Goal: Task Accomplishment & Management: Complete application form

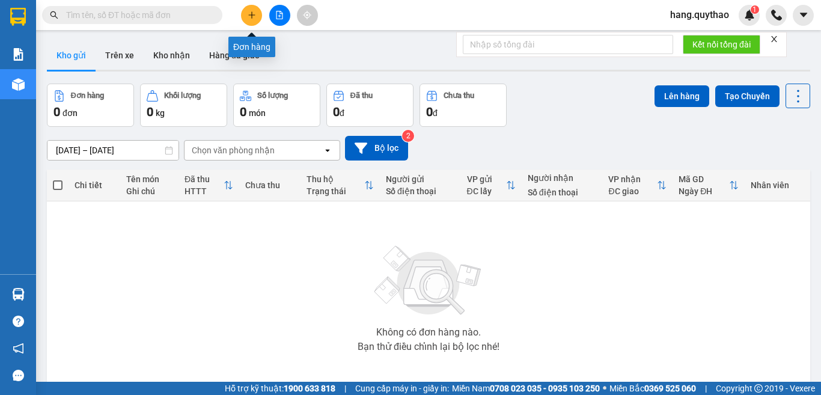
click at [249, 17] on icon "plus" at bounding box center [252, 15] width 8 height 8
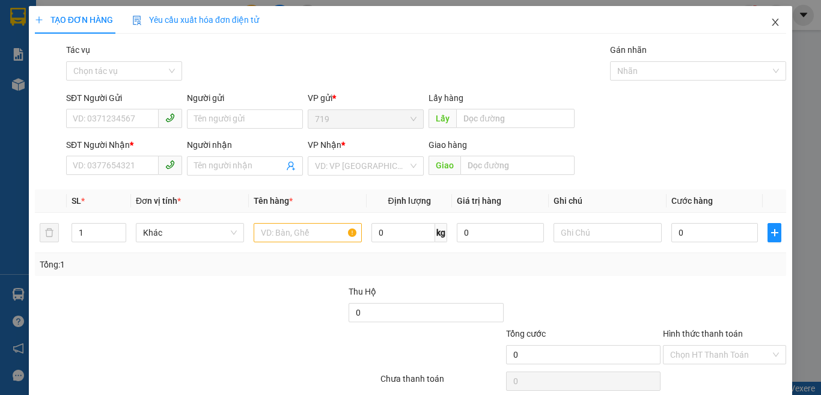
click at [771, 26] on icon "close" at bounding box center [776, 22] width 10 height 10
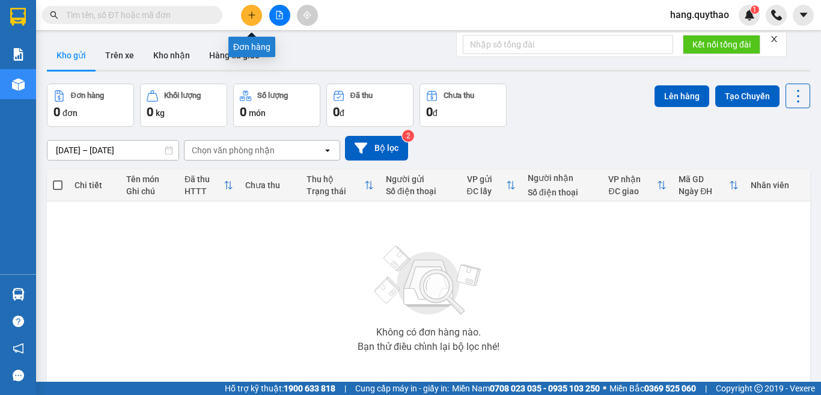
click at [246, 14] on button at bounding box center [251, 15] width 21 height 21
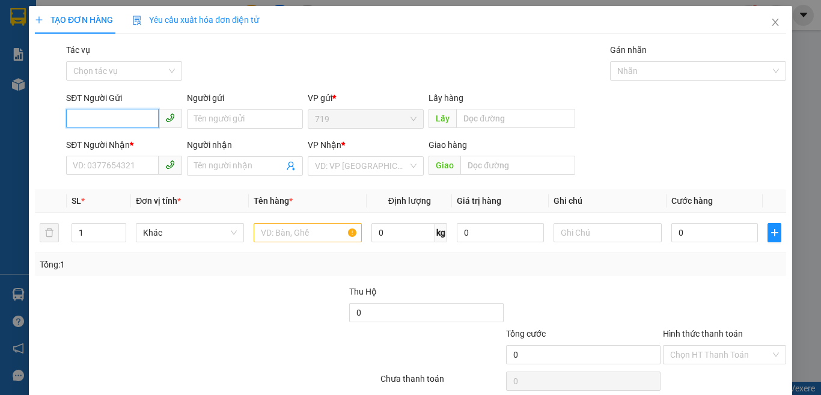
type input "0"
type input "0979839031"
click at [102, 141] on div "0979839031" at bounding box center [123, 143] width 100 height 13
type input "0865606593"
type input "ÔNG BỐ"
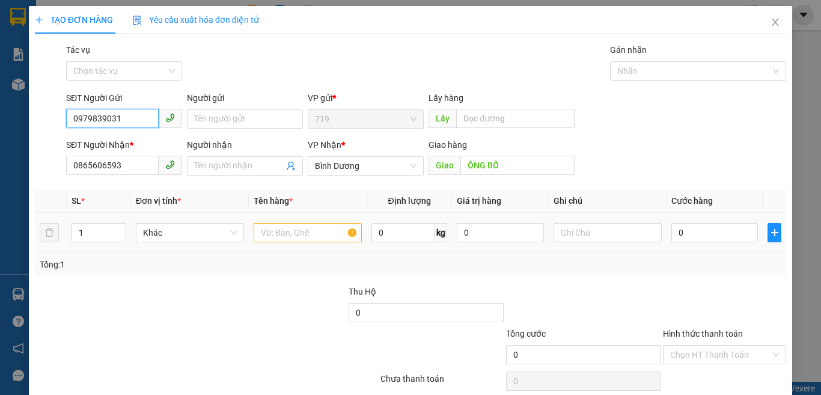
type input "0979839031"
click at [281, 229] on input "text" at bounding box center [308, 232] width 108 height 19
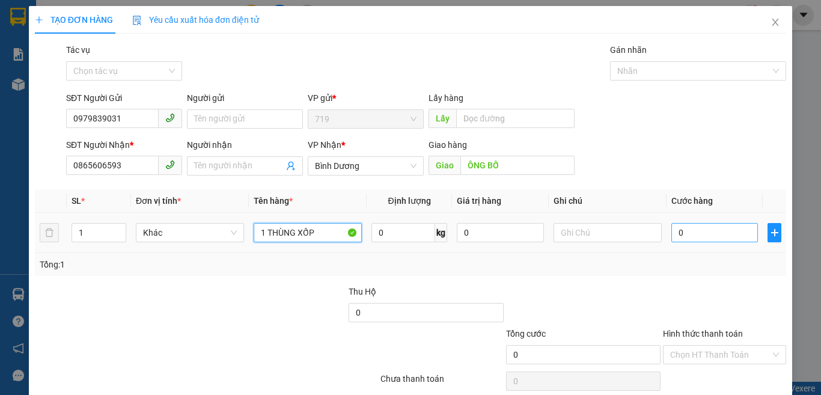
type input "1 THÙNG XỐP"
click at [684, 235] on input "0" at bounding box center [715, 232] width 87 height 19
type input "7"
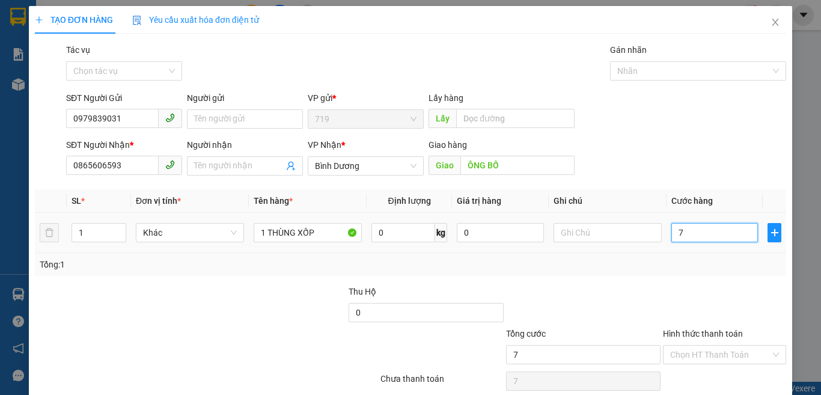
type input "70"
type input "700"
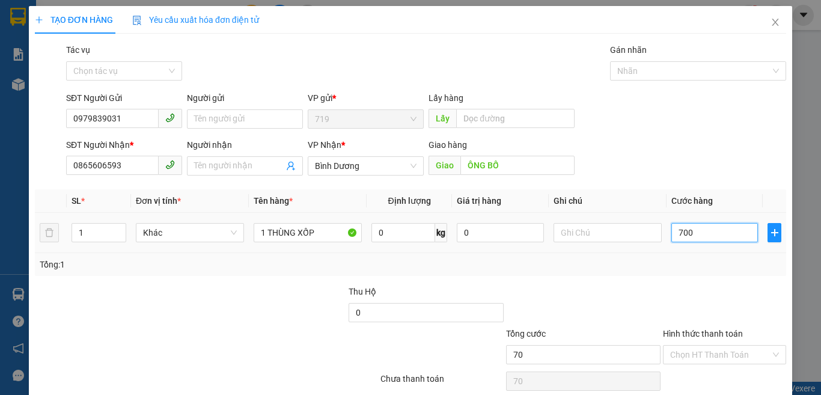
type input "700"
type input "7.000"
type input "70.000"
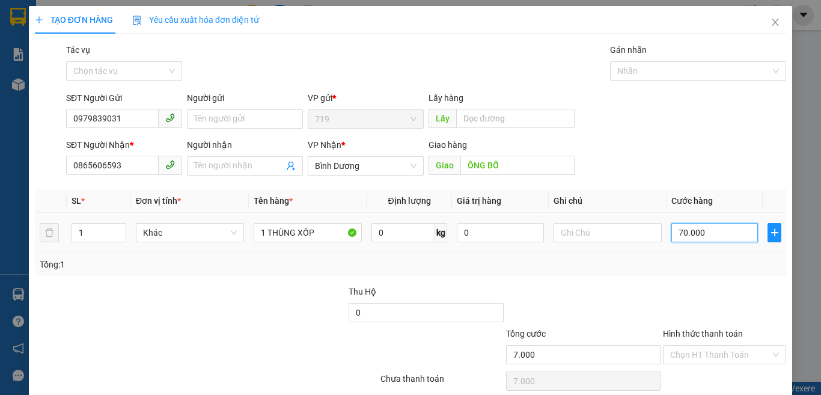
type input "70.000"
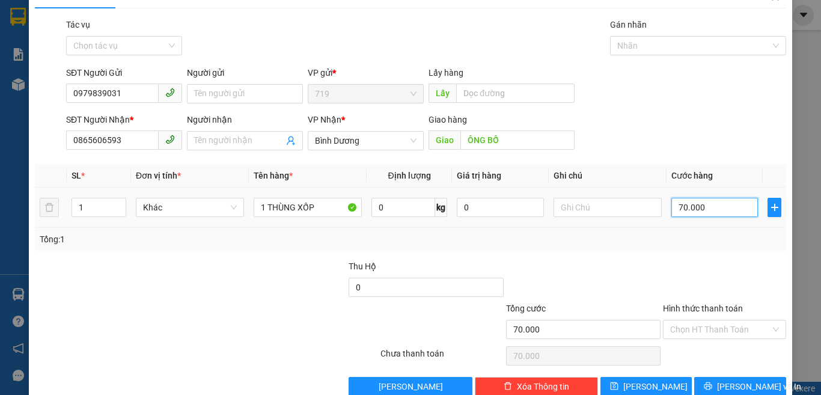
scroll to position [50, 0]
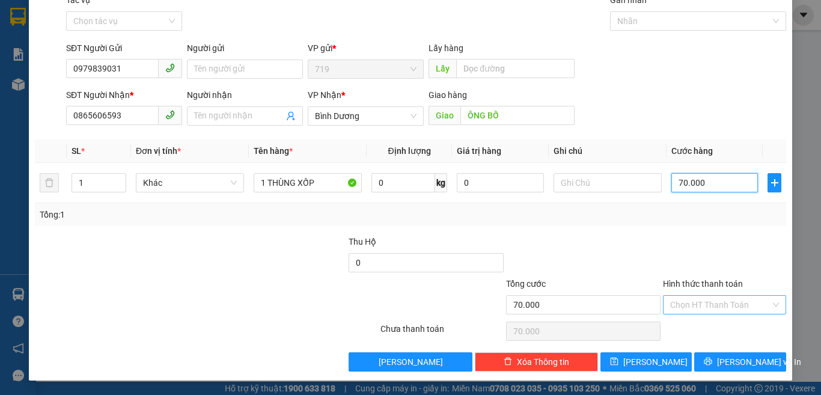
type input "70.000"
click at [698, 313] on input "Hình thức thanh toán" at bounding box center [721, 305] width 100 height 18
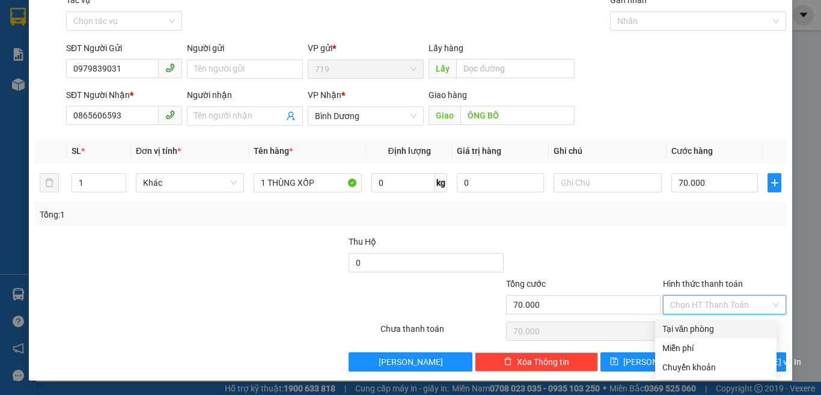
click at [688, 325] on div "Tại văn phòng" at bounding box center [716, 328] width 107 height 13
type input "0"
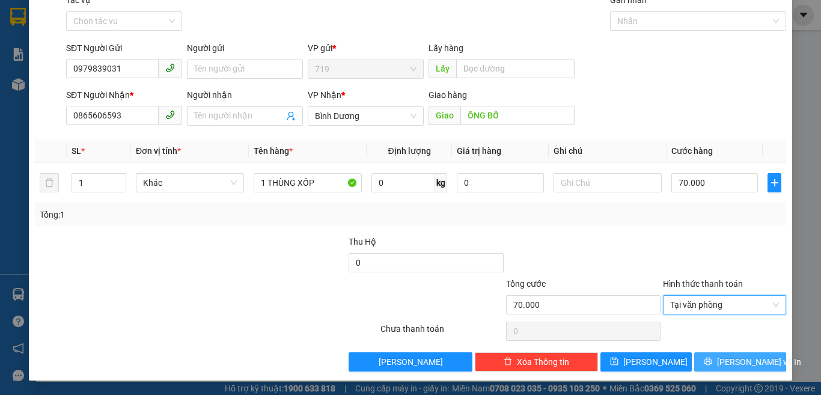
click at [738, 367] on span "[PERSON_NAME] và In" at bounding box center [759, 361] width 84 height 13
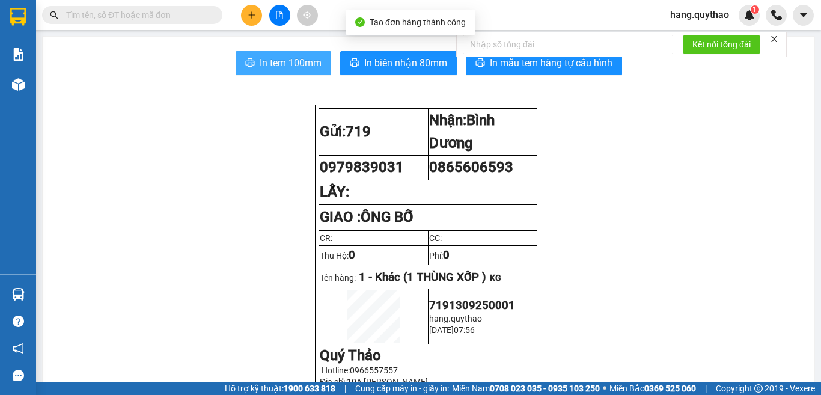
click at [245, 57] on button "In tem 100mm" at bounding box center [284, 63] width 96 height 24
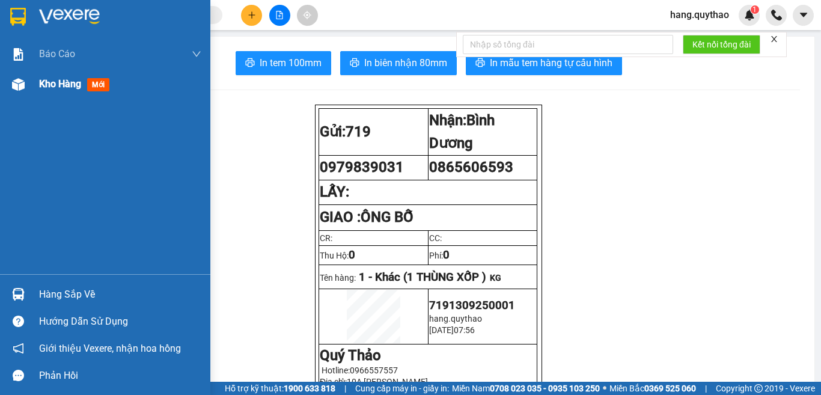
click at [24, 83] on img at bounding box center [18, 84] width 13 height 13
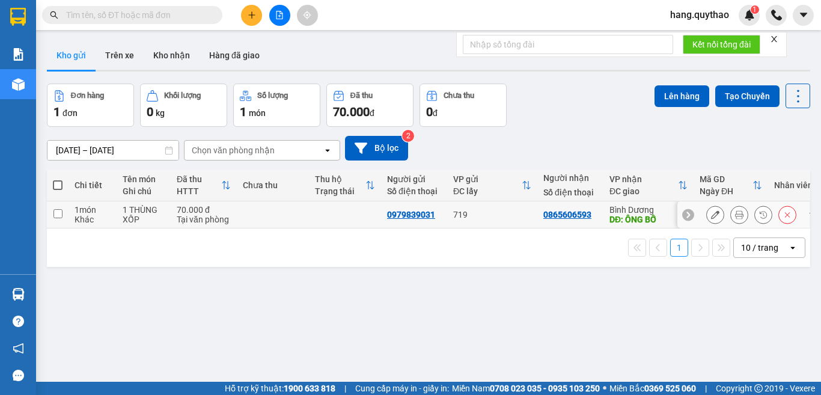
click at [711, 218] on icon at bounding box center [715, 214] width 8 height 8
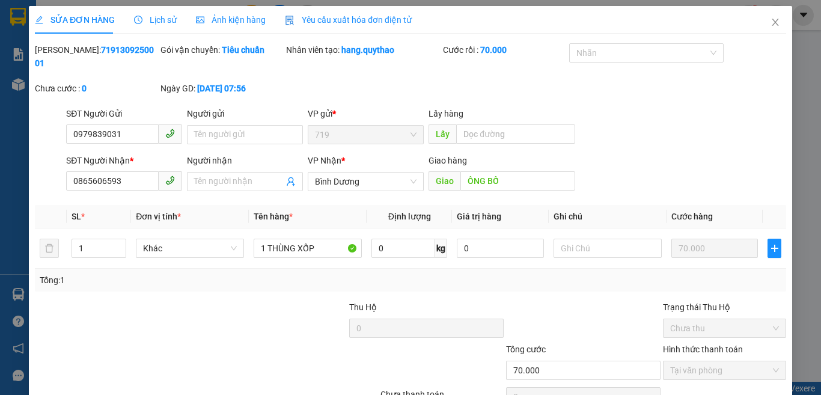
type input "0979839031"
type input "0865606593"
type input "ÔNG BỐ"
type input "70.000"
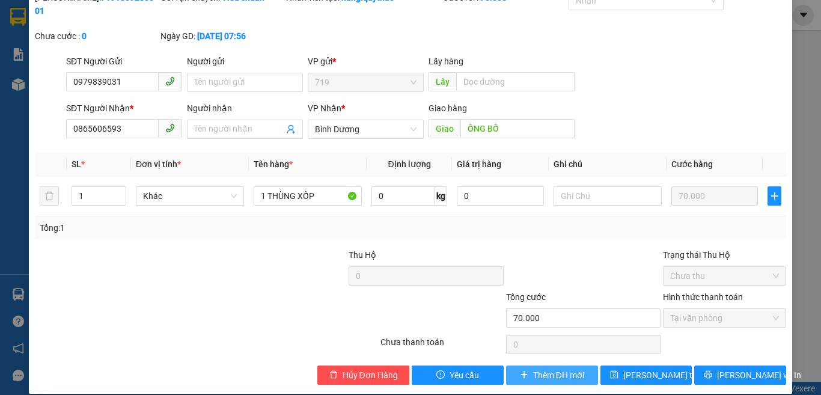
click at [549, 369] on span "Thêm ĐH mới" at bounding box center [558, 375] width 51 height 13
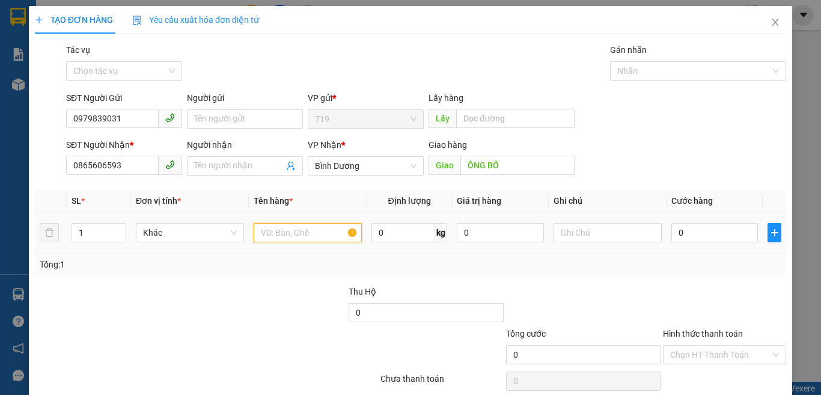
click at [270, 235] on input "text" at bounding box center [308, 232] width 108 height 19
type input "`"
click at [109, 233] on input "1" at bounding box center [99, 233] width 54 height 18
type input "2"
click at [287, 220] on td at bounding box center [308, 233] width 118 height 40
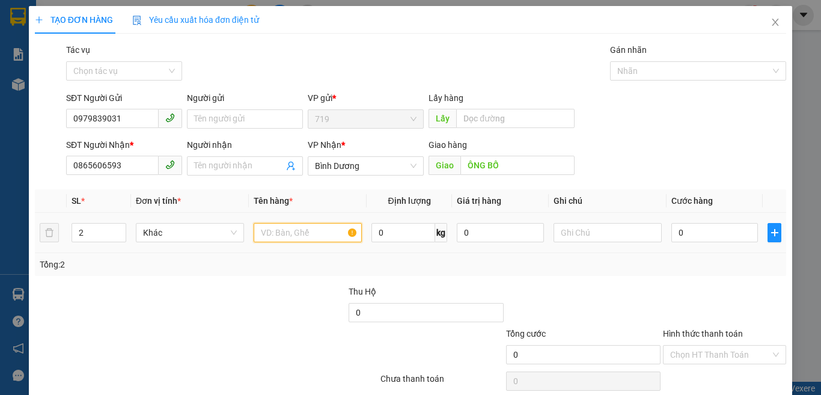
click at [287, 236] on input "text" at bounding box center [308, 232] width 108 height 19
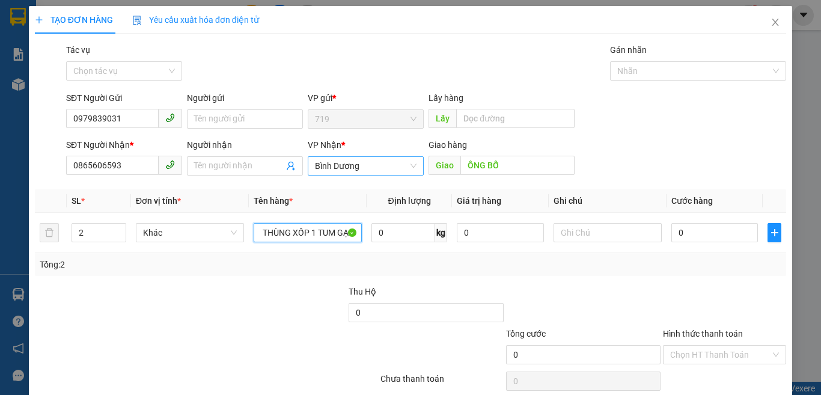
click at [385, 168] on span "Bình Dương" at bounding box center [366, 166] width 102 height 18
type input "1 THÙNG XỐP 1 TUM GẠO"
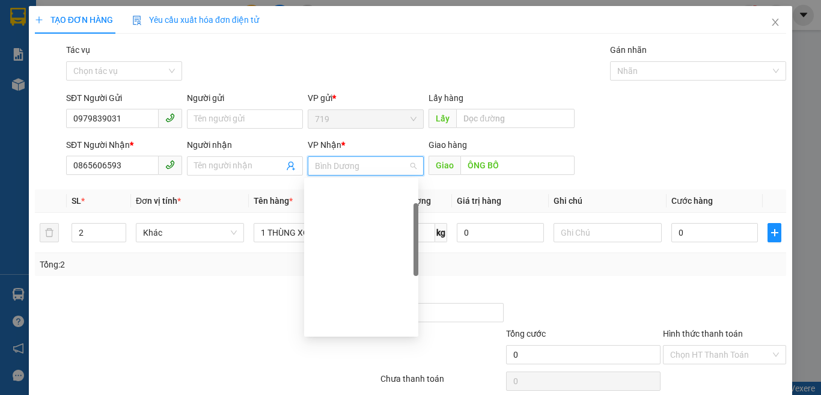
scroll to position [70, 0]
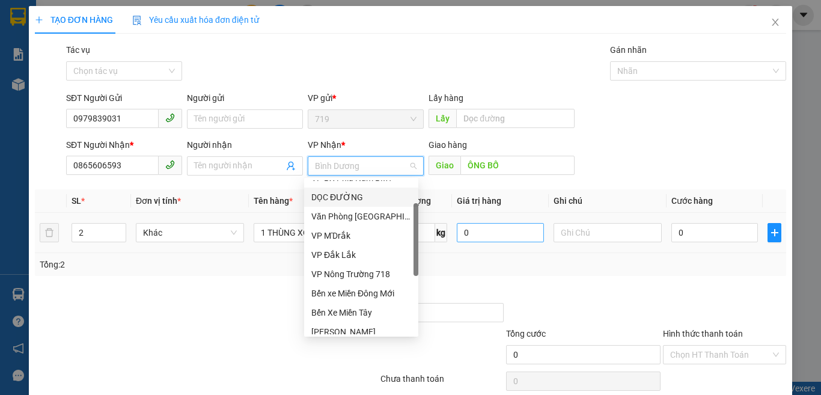
drag, startPoint x: 339, startPoint y: 197, endPoint x: 505, endPoint y: 241, distance: 171.7
click at [341, 196] on div "DỌC ĐƯỜNG" at bounding box center [362, 197] width 100 height 13
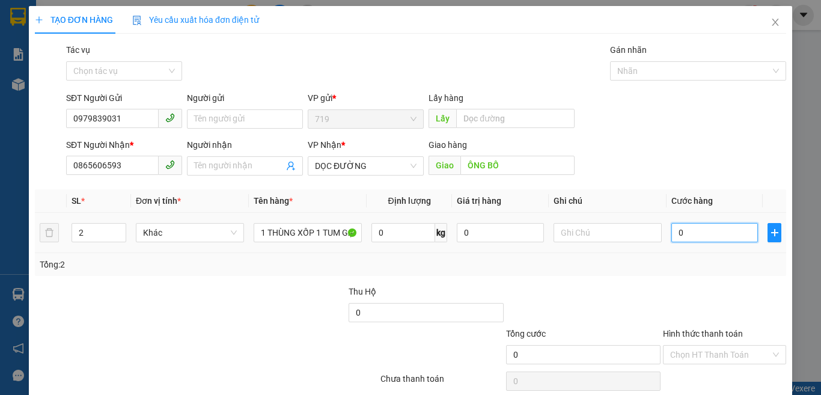
click at [705, 242] on input "0" at bounding box center [715, 232] width 87 height 19
type input "1"
type input "11"
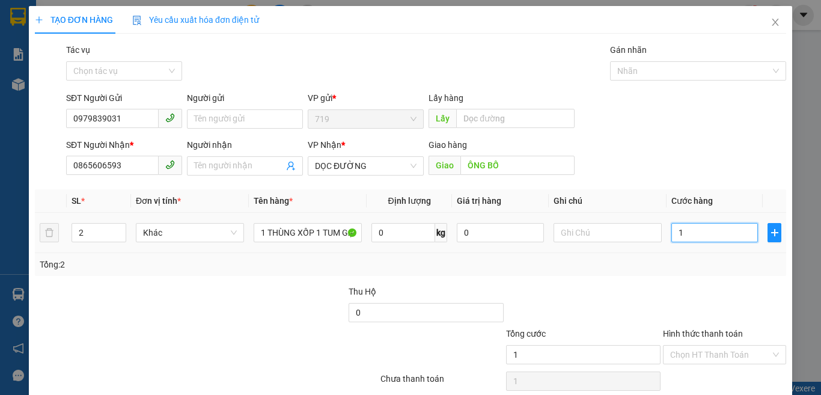
type input "11"
type input "110"
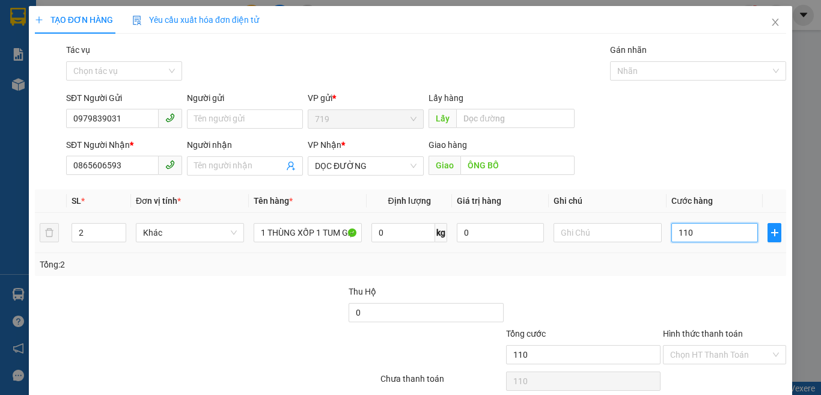
type input "1.100"
type input "11.000"
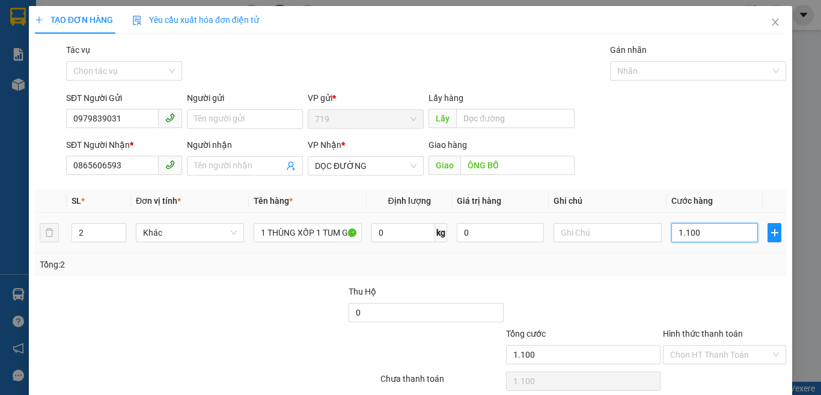
type input "11.000"
type input "110.000"
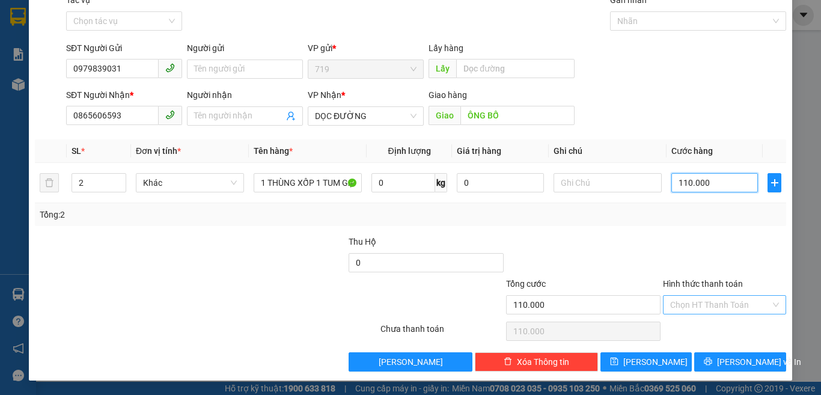
type input "110.000"
click at [686, 298] on input "Hình thức thanh toán" at bounding box center [721, 305] width 100 height 18
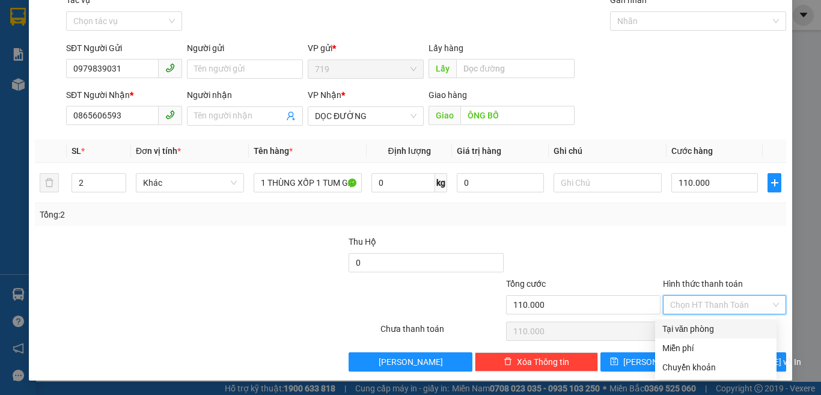
click at [684, 326] on div "Tại văn phòng" at bounding box center [716, 328] width 107 height 13
type input "0"
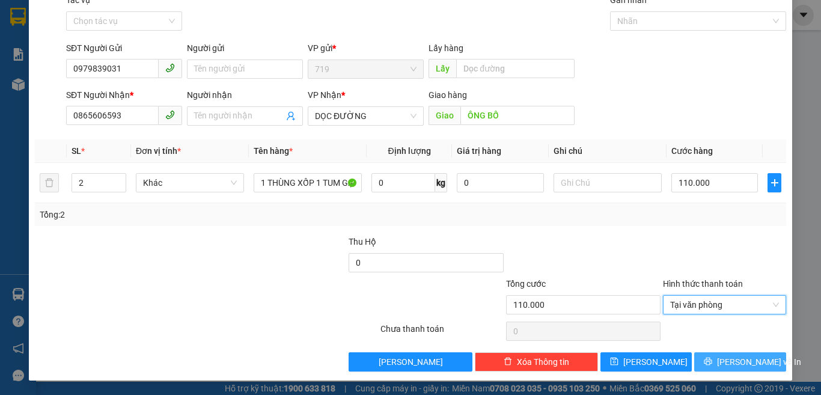
click at [734, 364] on span "[PERSON_NAME] và In" at bounding box center [759, 361] width 84 height 13
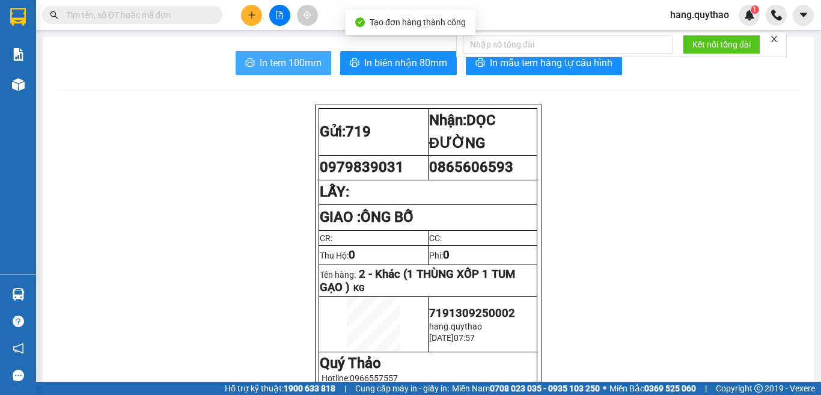
click at [274, 63] on span "In tem 100mm" at bounding box center [291, 62] width 62 height 15
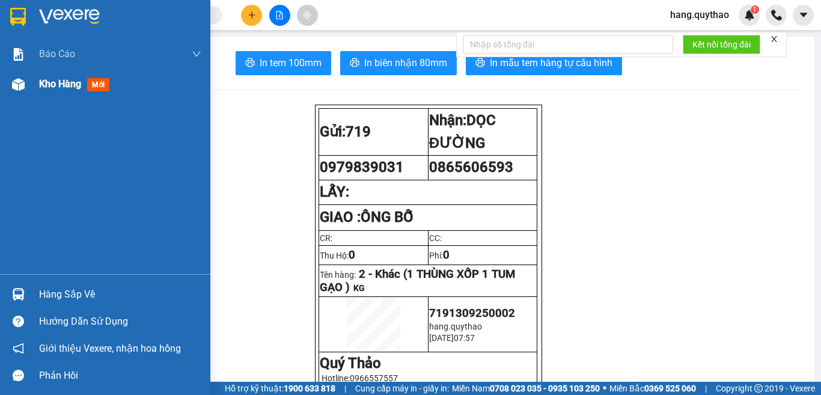
click at [53, 82] on span "Kho hàng" at bounding box center [60, 83] width 42 height 11
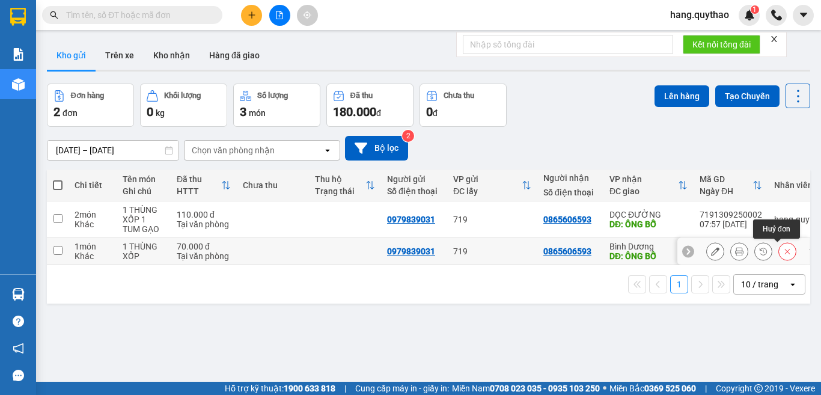
click at [783, 255] on button at bounding box center [787, 251] width 17 height 21
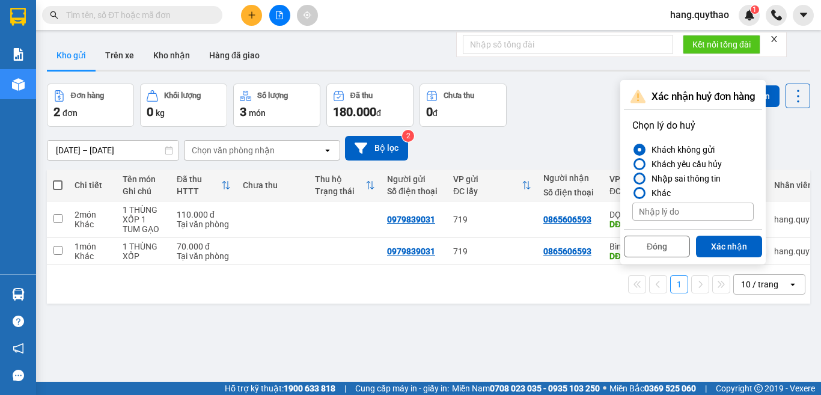
click at [680, 182] on div "Nhập sai thông tin" at bounding box center [684, 178] width 74 height 14
click at [633, 179] on input "Nhập sai thông tin" at bounding box center [633, 179] width 0 height 0
click at [722, 247] on button "Xác nhận" at bounding box center [729, 247] width 66 height 22
